Goal: Information Seeking & Learning: Learn about a topic

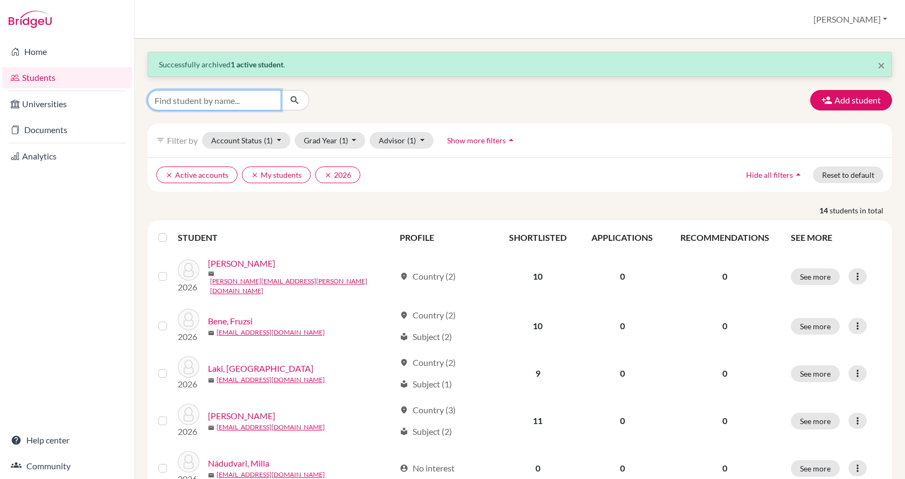
click at [210, 97] on input "Find student by name..." at bounding box center [215, 100] width 134 height 20
click at [606, 158] on div "clear Active accounts clear My students clear 2026 Hide all filters arrow_drop_…" at bounding box center [520, 174] width 744 height 34
click at [251, 171] on icon "clear" at bounding box center [255, 175] width 8 height 8
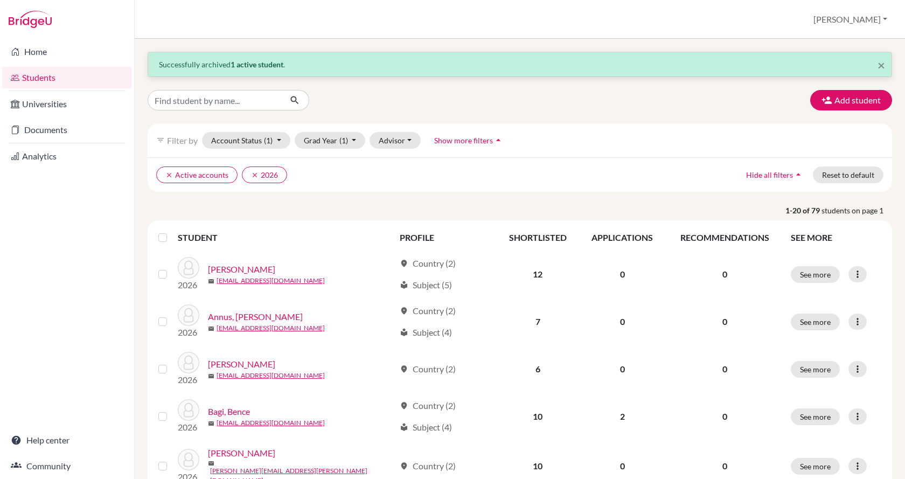
click at [455, 139] on span "Show more filters" at bounding box center [463, 140] width 59 height 9
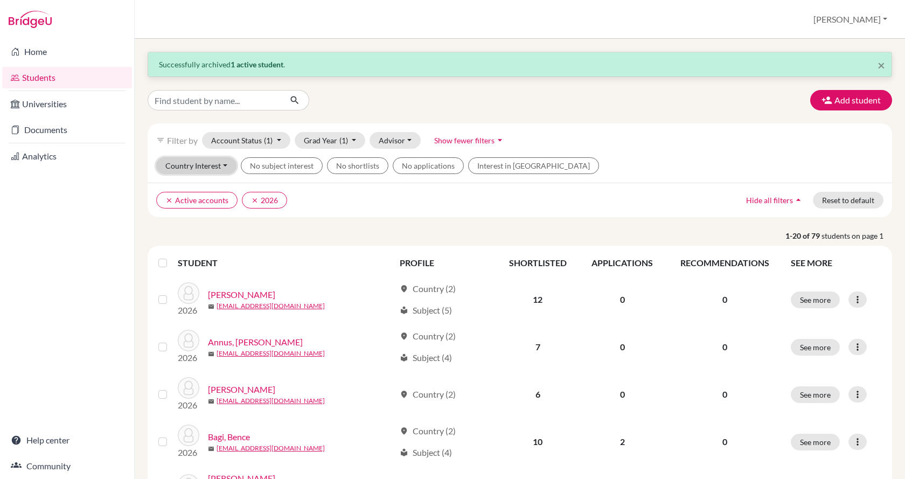
click at [221, 166] on button "Country Interest" at bounding box center [196, 165] width 80 height 17
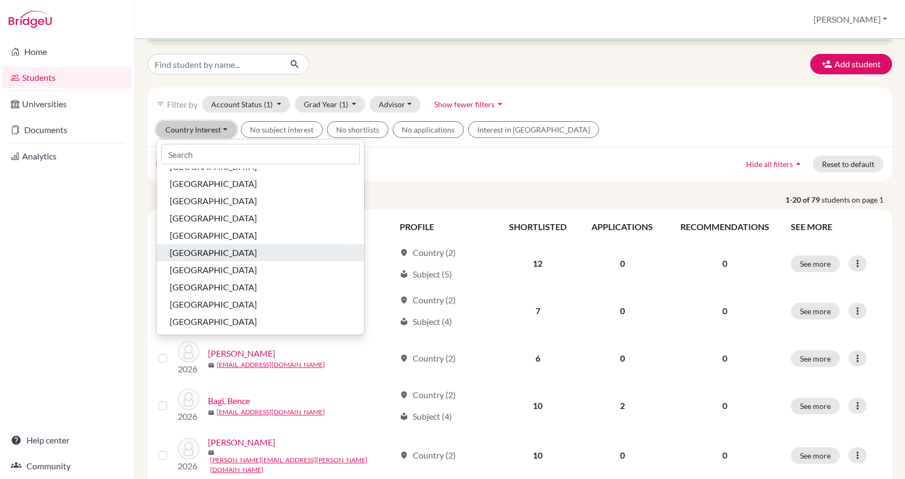
scroll to position [108, 0]
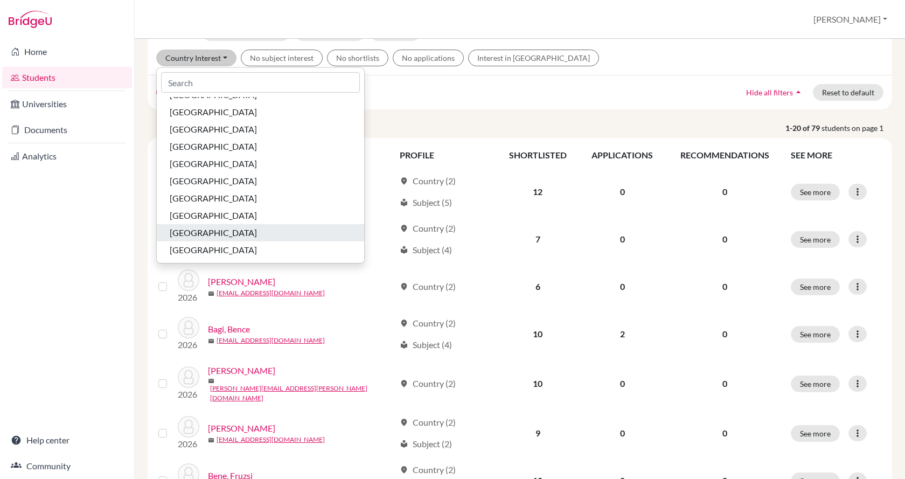
click at [233, 230] on div "[GEOGRAPHIC_DATA]" at bounding box center [260, 232] width 181 height 13
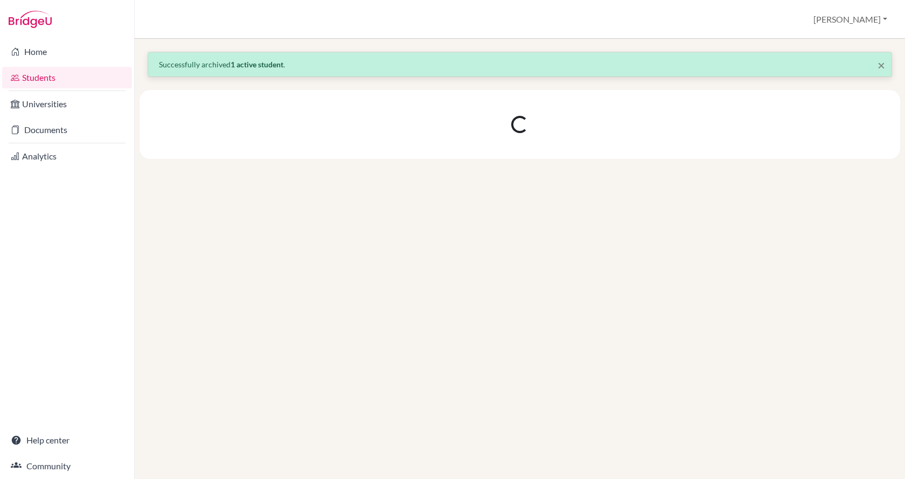
scroll to position [0, 0]
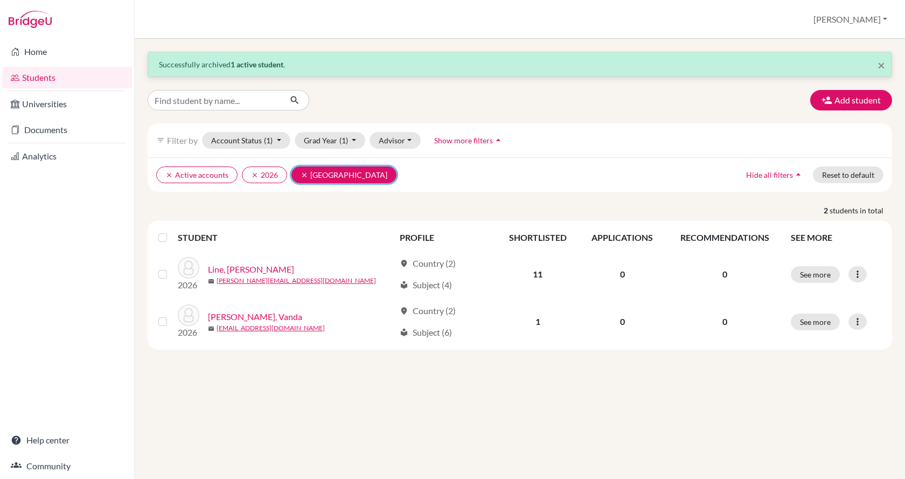
click at [301, 172] on icon "clear" at bounding box center [305, 175] width 8 height 8
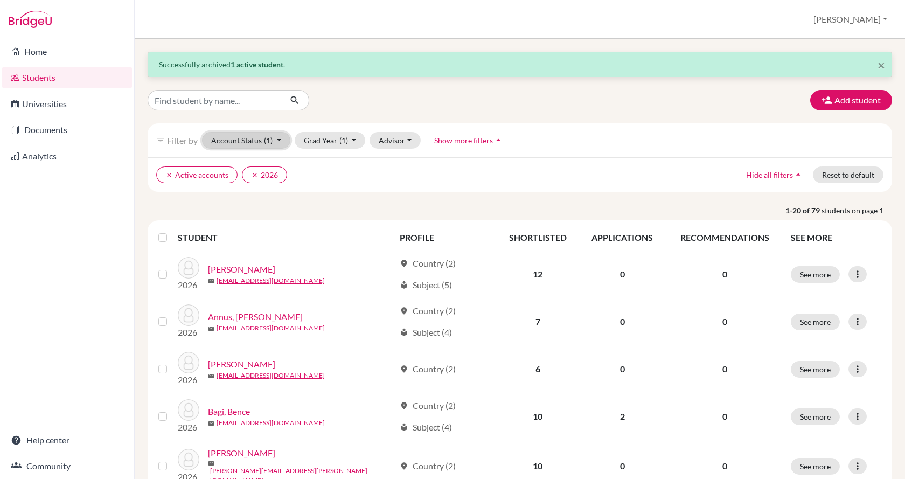
click at [274, 143] on button "Account Status (1)" at bounding box center [246, 140] width 88 height 17
click at [443, 179] on ul "clear Active accounts clear 2026" at bounding box center [429, 174] width 546 height 17
click at [472, 136] on span "Show more filters" at bounding box center [463, 140] width 59 height 9
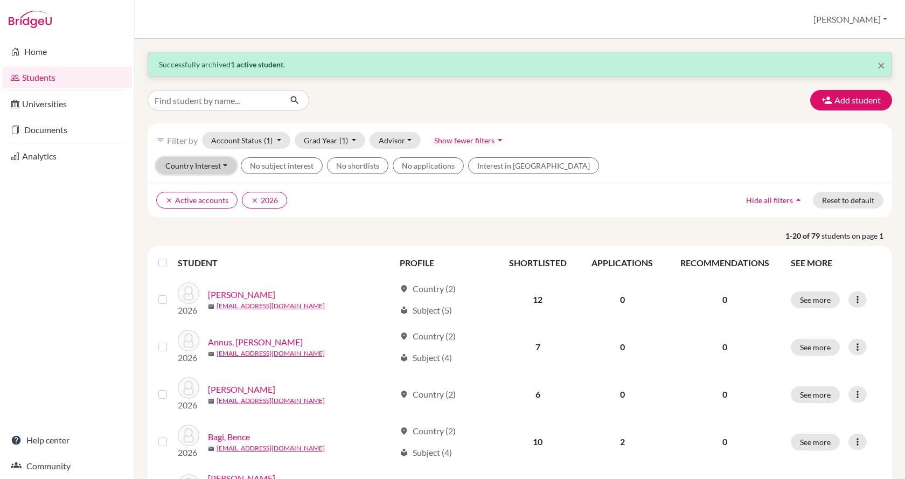
click at [227, 164] on button "Country Interest" at bounding box center [196, 165] width 80 height 17
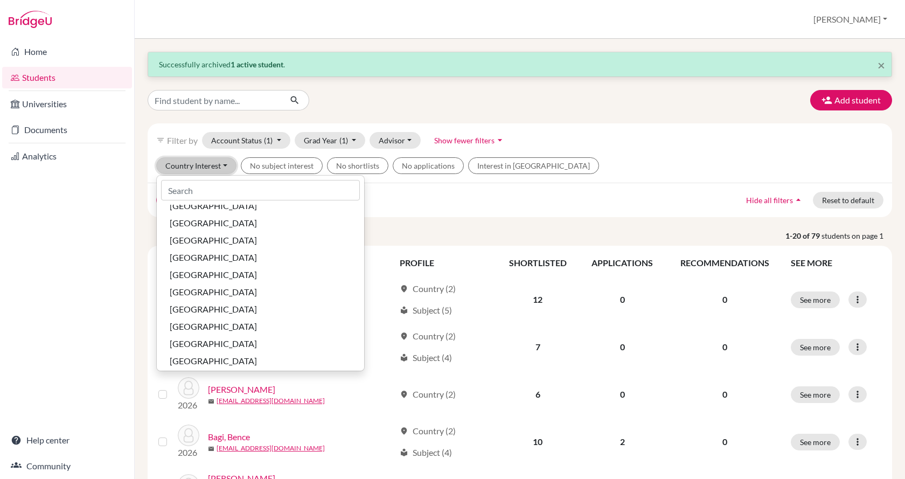
scroll to position [623, 0]
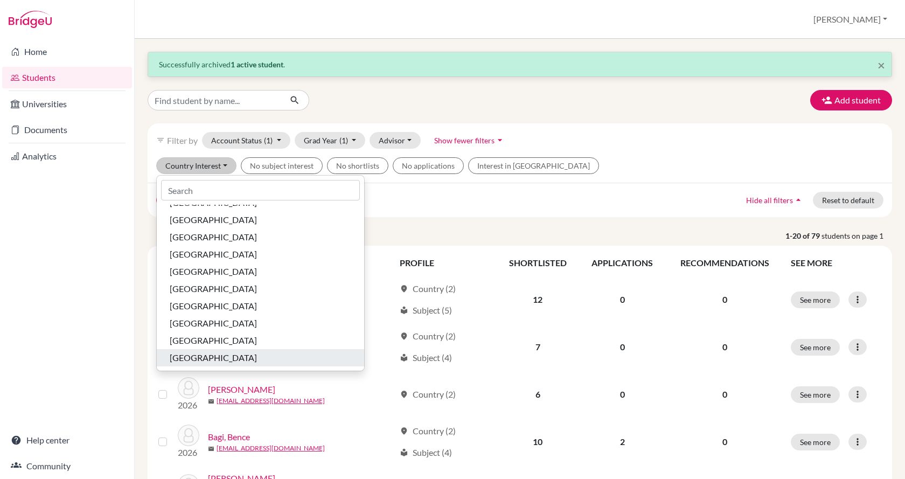
click at [212, 356] on span "[GEOGRAPHIC_DATA]" at bounding box center [213, 357] width 87 height 13
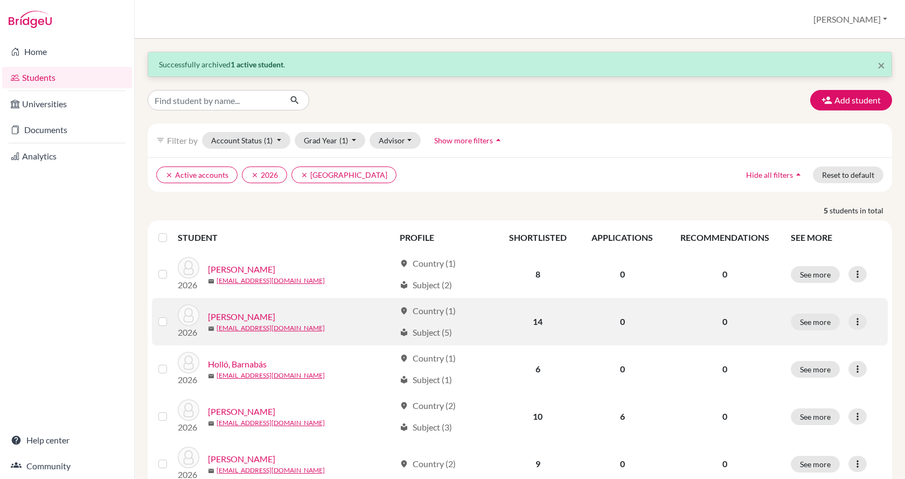
scroll to position [39, 0]
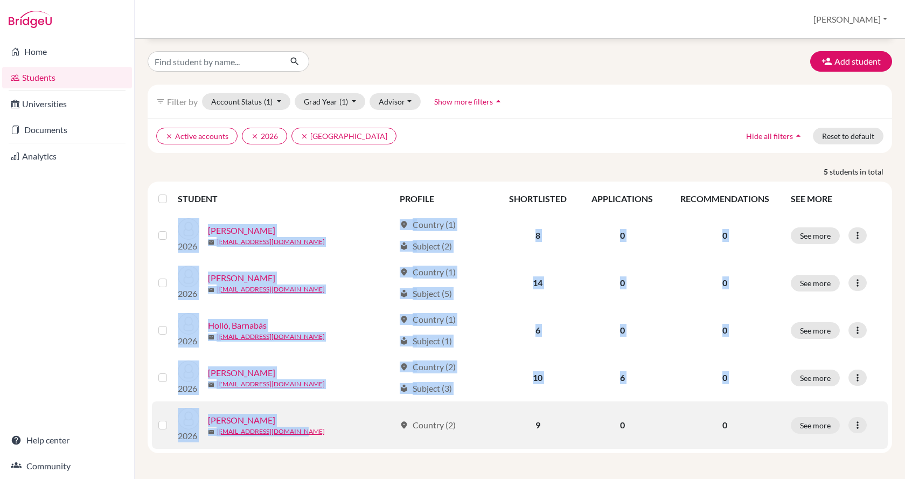
drag, startPoint x: 205, startPoint y: 217, endPoint x: 288, endPoint y: 435, distance: 233.7
click at [288, 435] on tbody "2026 [PERSON_NAME] mail [EMAIL_ADDRESS][DOMAIN_NAME] location_on Country (1) lo…" at bounding box center [520, 330] width 736 height 237
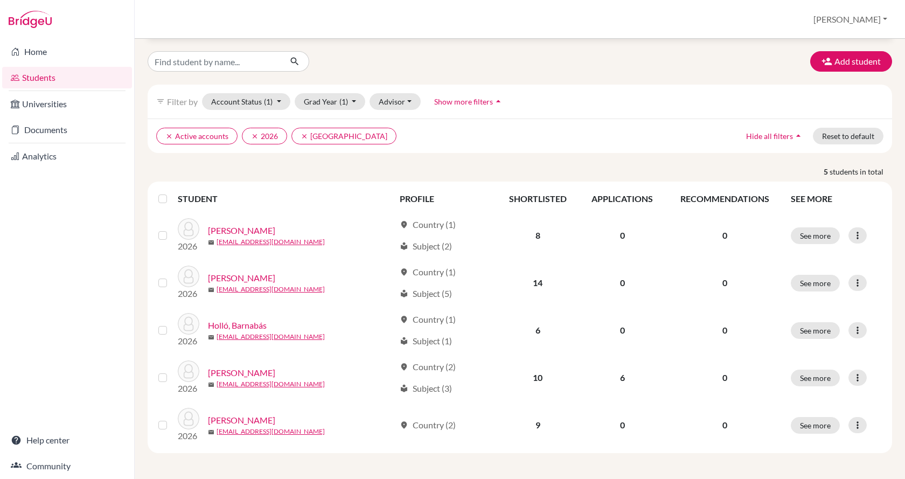
click at [129, 384] on div "Home Students Universities Documents Analytics Help center Community" at bounding box center [67, 259] width 134 height 440
